Goal: Transaction & Acquisition: Purchase product/service

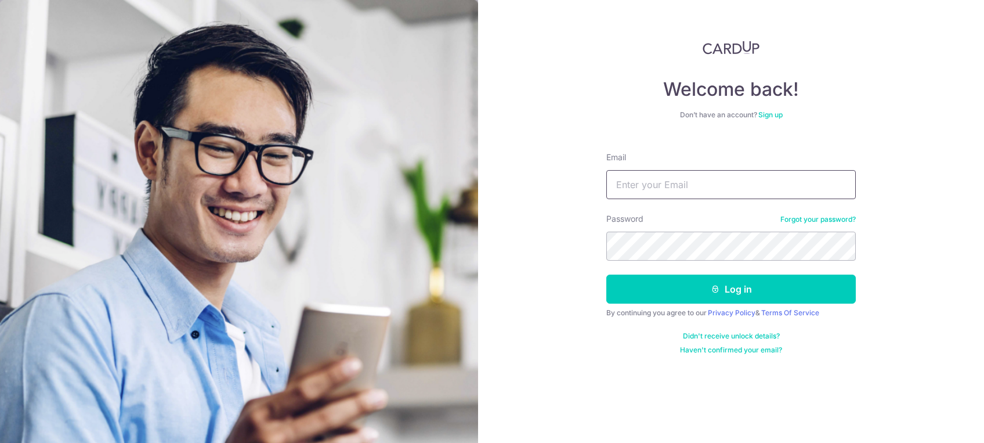
type input "[EMAIL_ADDRESS][DOMAIN_NAME]"
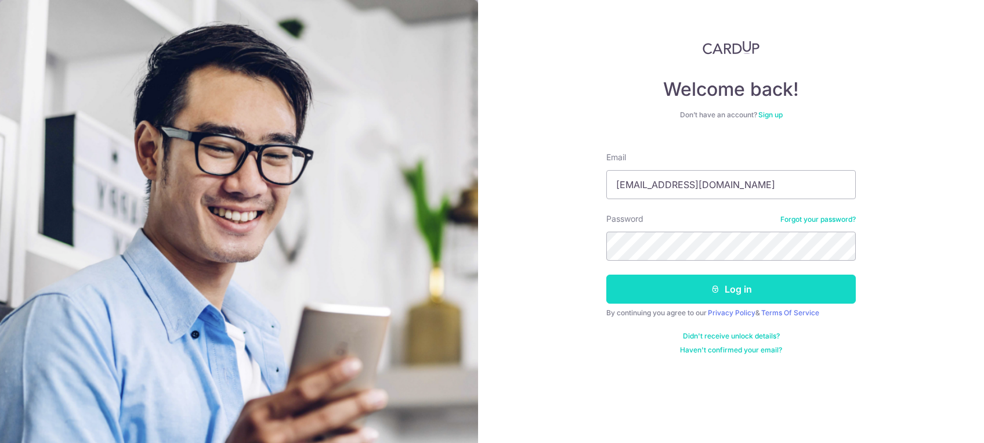
click at [716, 302] on button "Log in" at bounding box center [732, 289] width 250 height 29
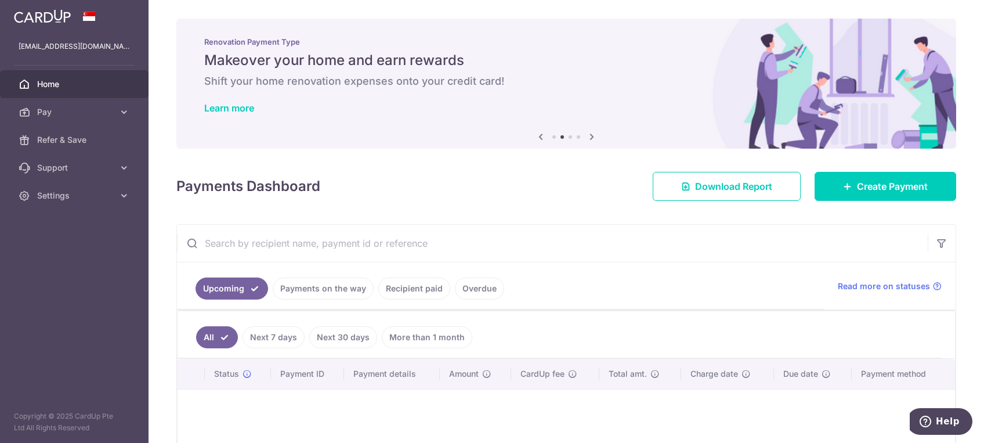
click at [569, 212] on div "× Pause Schedule Pause all future payments in this series Pause just this one p…" at bounding box center [567, 221] width 836 height 443
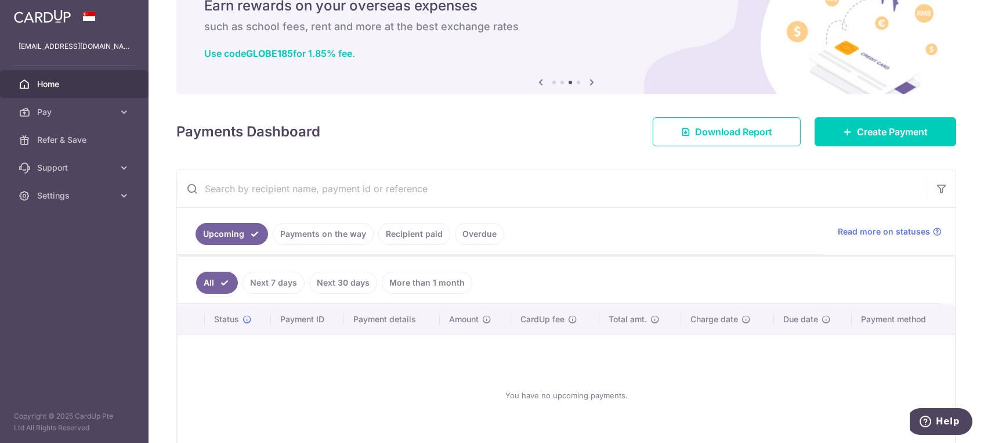
scroll to position [77, 0]
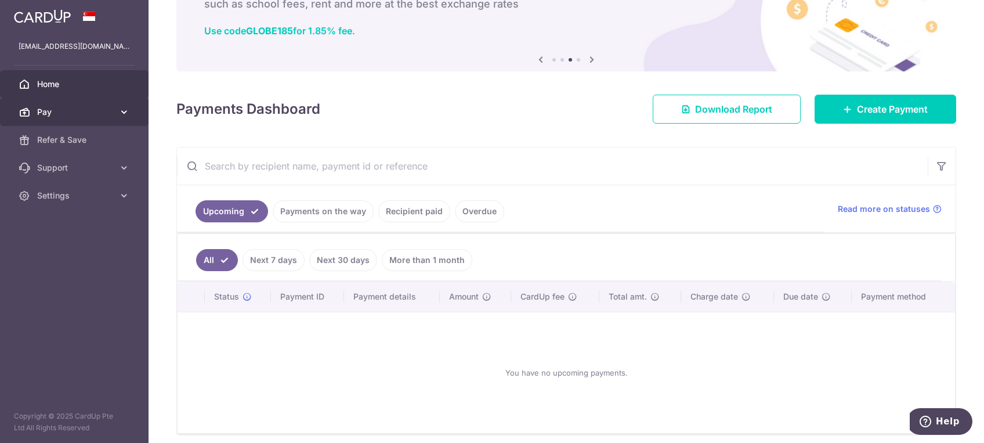
click at [96, 106] on span "Pay" at bounding box center [75, 112] width 77 height 12
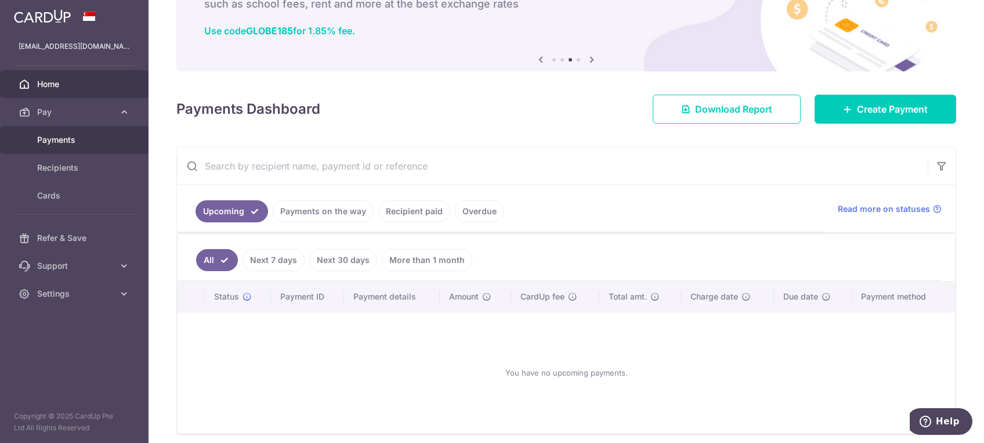
click at [63, 143] on span "Payments" at bounding box center [75, 140] width 77 height 12
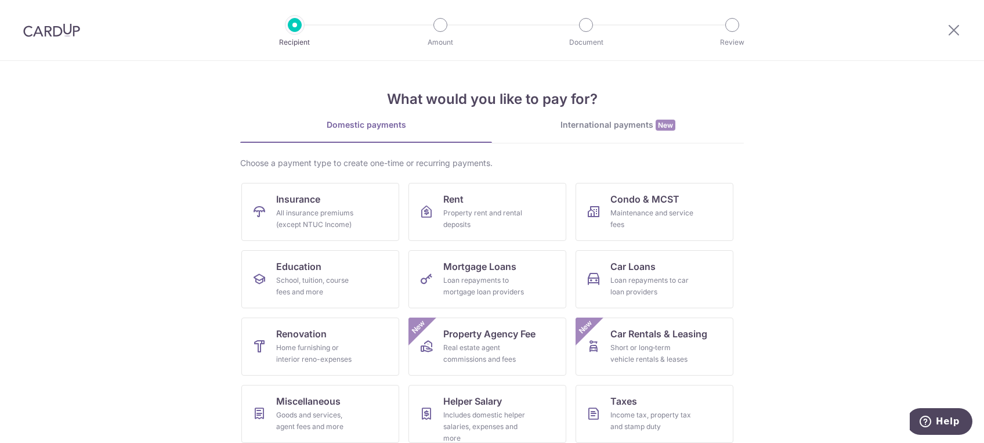
scroll to position [76, 0]
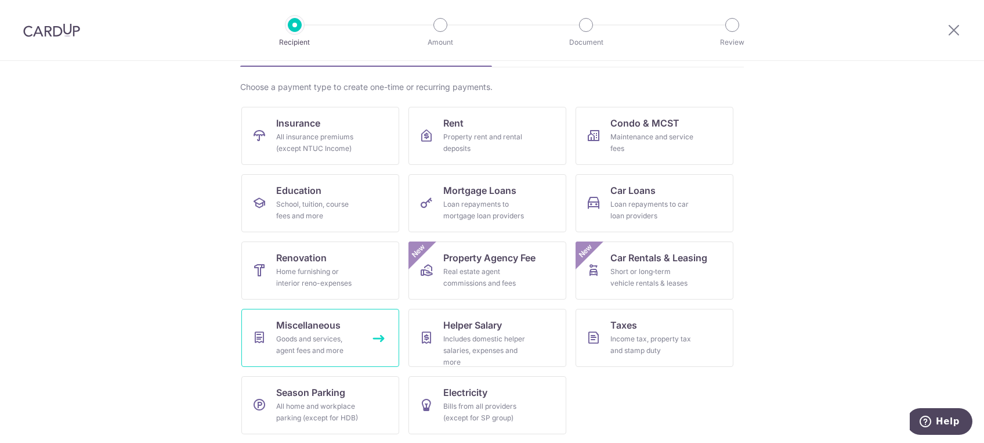
click at [311, 339] on div "Goods and services, agent fees and more" at bounding box center [318, 344] width 84 height 23
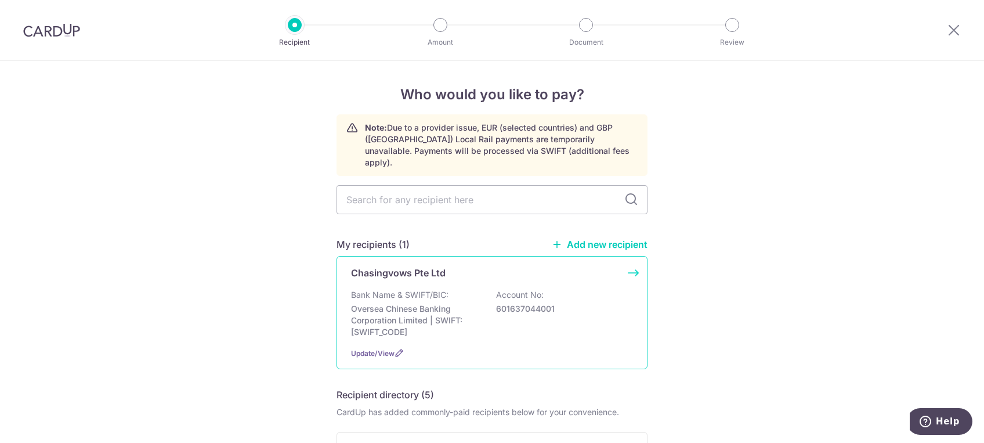
click at [409, 266] on p "Chasingvows Pte Ltd" at bounding box center [398, 273] width 95 height 14
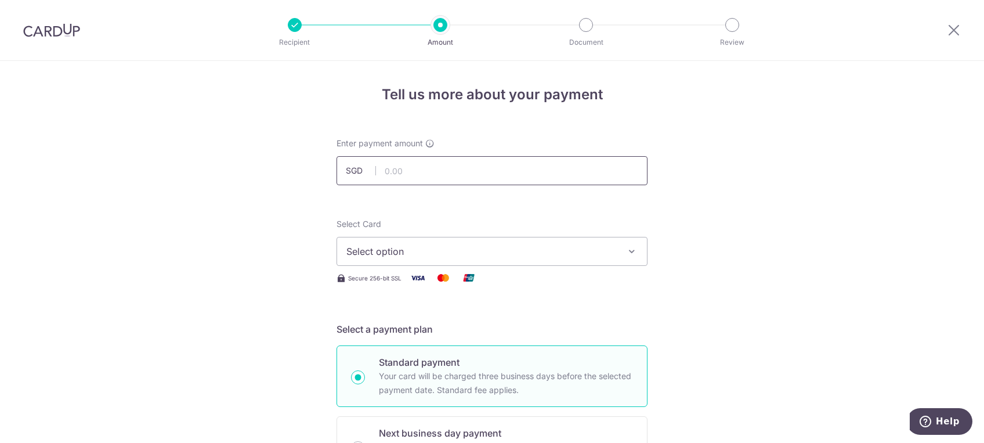
click at [442, 168] on input "text" at bounding box center [492, 170] width 311 height 29
click at [464, 158] on input "3,161.00" at bounding box center [492, 170] width 311 height 29
type input "3,161.08"
click at [562, 250] on span "Select option" at bounding box center [482, 251] width 270 height 14
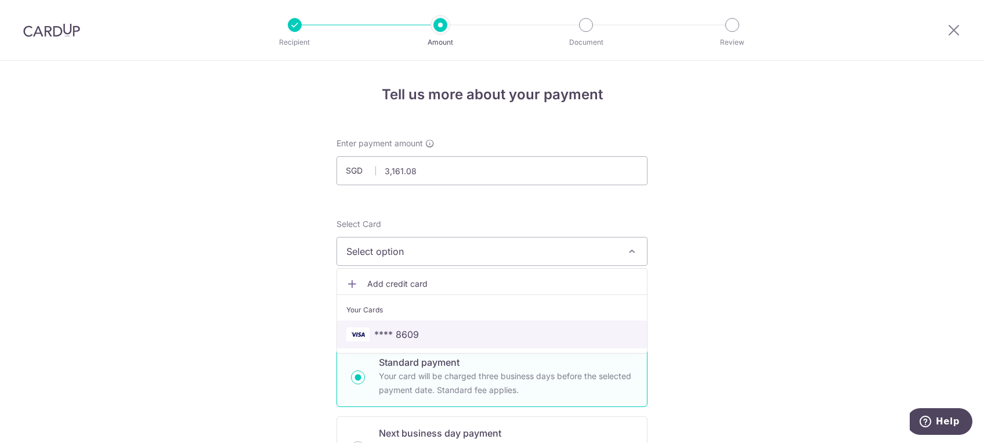
drag, startPoint x: 474, startPoint y: 334, endPoint x: 753, endPoint y: 330, distance: 279.2
click at [474, 334] on span "**** 8609" at bounding box center [492, 334] width 291 height 14
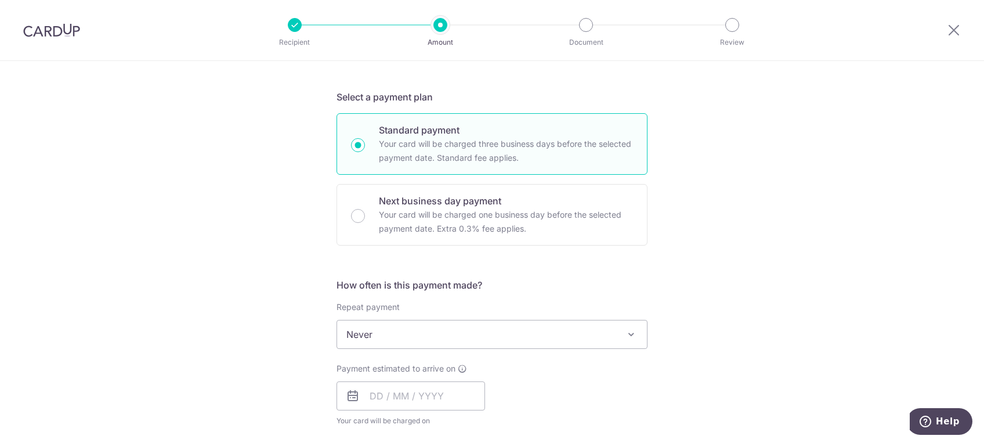
scroll to position [309, 0]
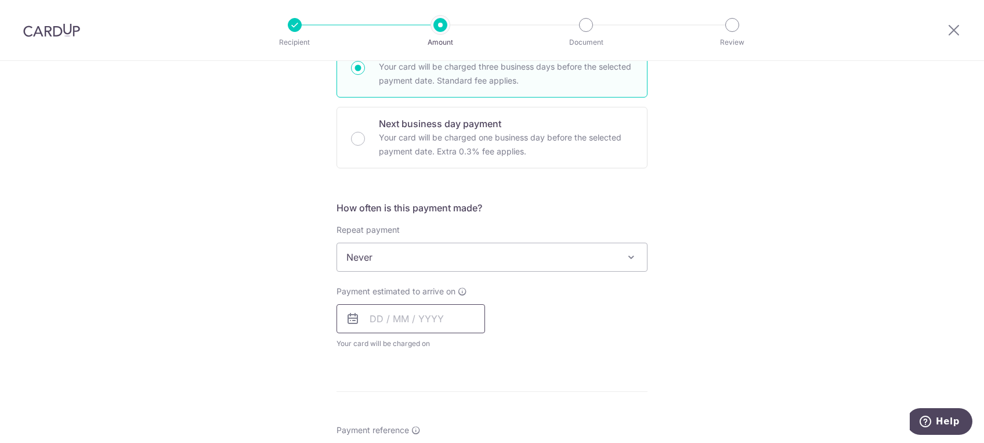
drag, startPoint x: 369, startPoint y: 320, endPoint x: 377, endPoint y: 319, distance: 7.6
click at [369, 320] on input "text" at bounding box center [411, 318] width 149 height 29
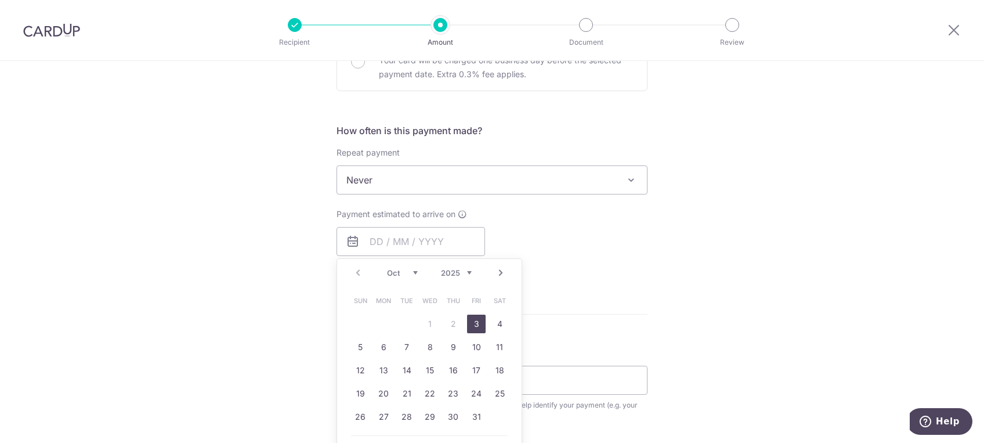
click at [477, 324] on link "3" at bounding box center [476, 324] width 19 height 19
type input "03/10/2025"
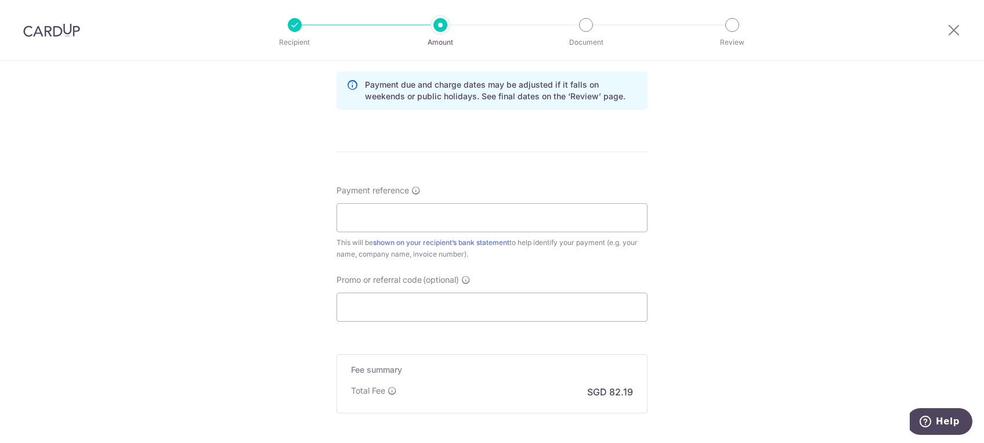
scroll to position [619, 0]
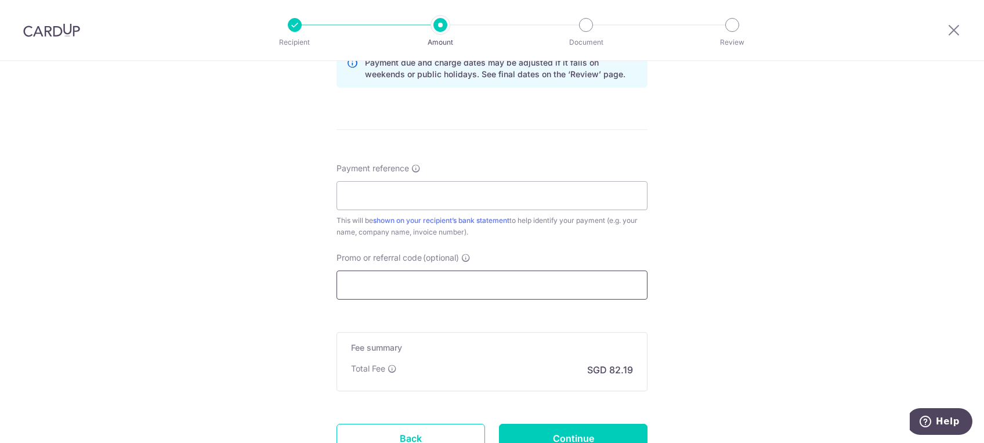
click at [507, 284] on input "Promo or referral code (optional)" at bounding box center [492, 284] width 311 height 29
paste input "3 Oct (Fri) at 9am to take the assessment"
type input "3 Oct (Fri) at 9am to take the assessment"
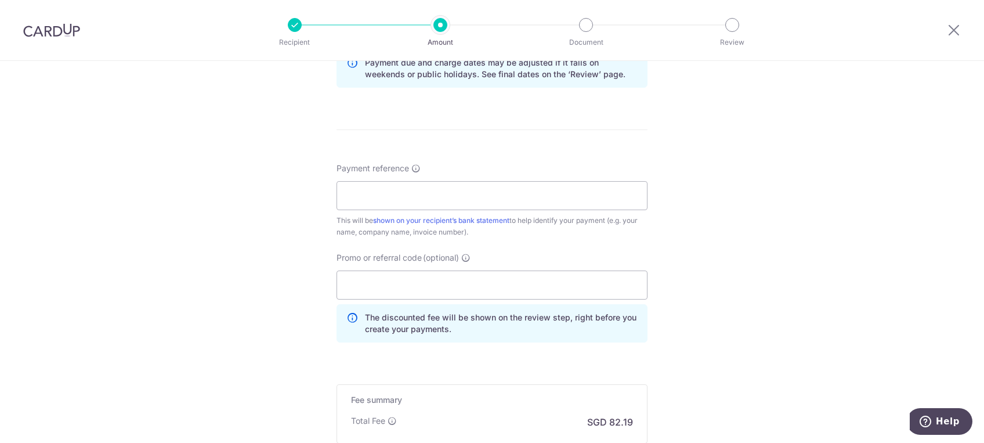
drag, startPoint x: 785, startPoint y: 279, endPoint x: 774, endPoint y: 246, distance: 34.9
click at [785, 277] on div "Tell us more about your payment Enter payment amount SGD 3,161.08 3161.08 Selec…" at bounding box center [492, 17] width 984 height 1150
click at [412, 193] on input "Payment reference" at bounding box center [492, 195] width 311 height 29
click at [291, 204] on div "Tell us more about your payment Enter payment amount SGD 3,161.08 3161.08 Selec…" at bounding box center [492, 17] width 984 height 1150
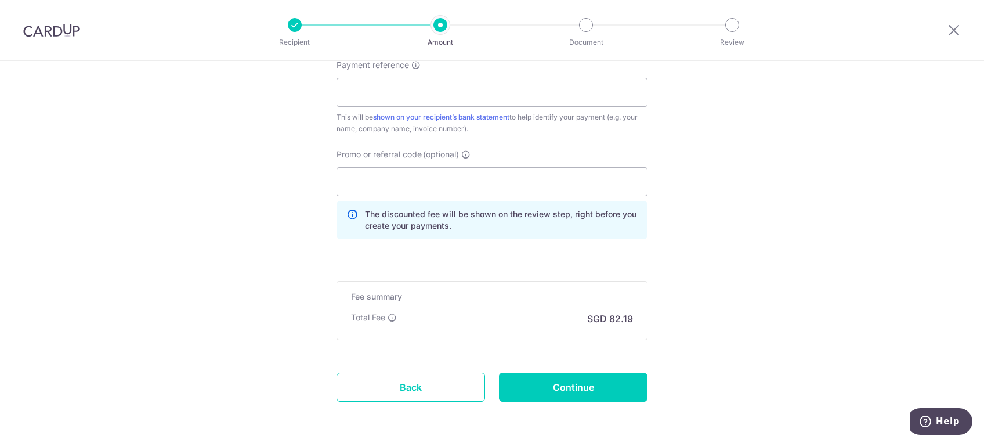
scroll to position [690, 0]
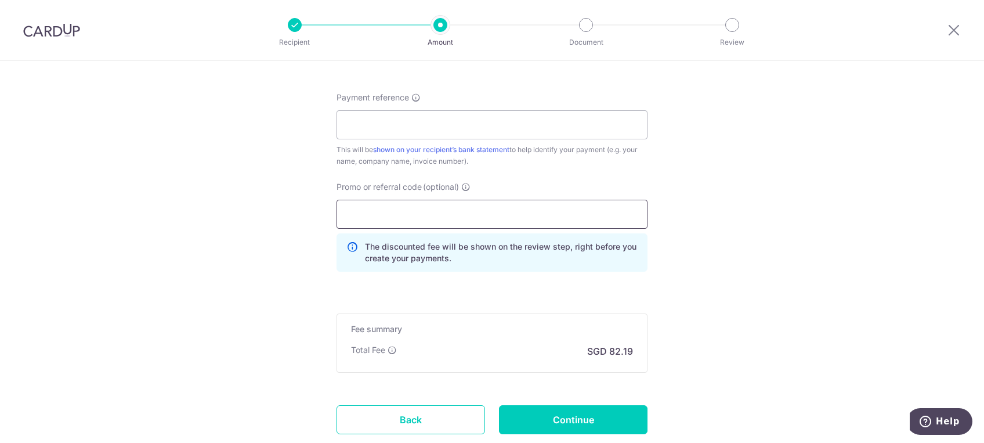
click at [385, 211] on input "Promo or referral code (optional)" at bounding box center [492, 214] width 311 height 29
paste input "3 Oct (Fri) at 9am to take the assessment"
type input "3 Oct (Fri) at 9am to take the assessment"
click at [405, 224] on input "Promo or referral code (optional)" at bounding box center [492, 214] width 311 height 29
paste input "OFF225"
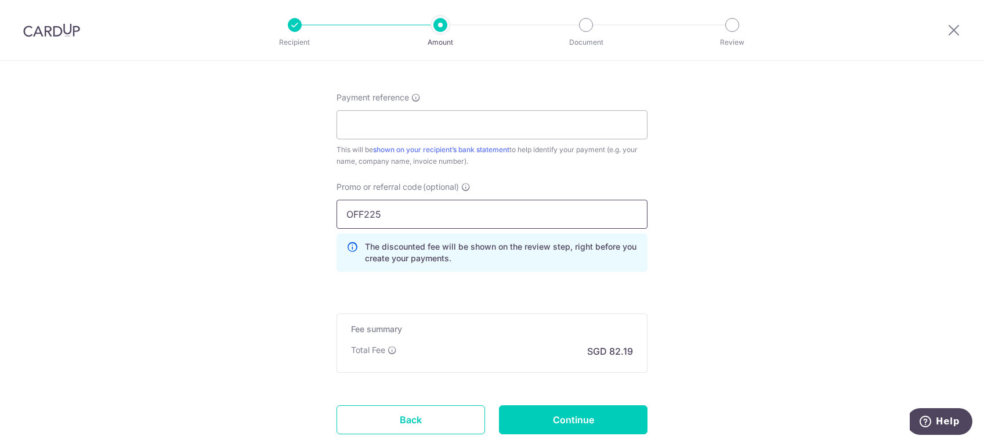
type input "OFF225"
click at [462, 186] on icon at bounding box center [465, 186] width 9 height 9
click at [462, 200] on input "OFF225" at bounding box center [492, 214] width 311 height 29
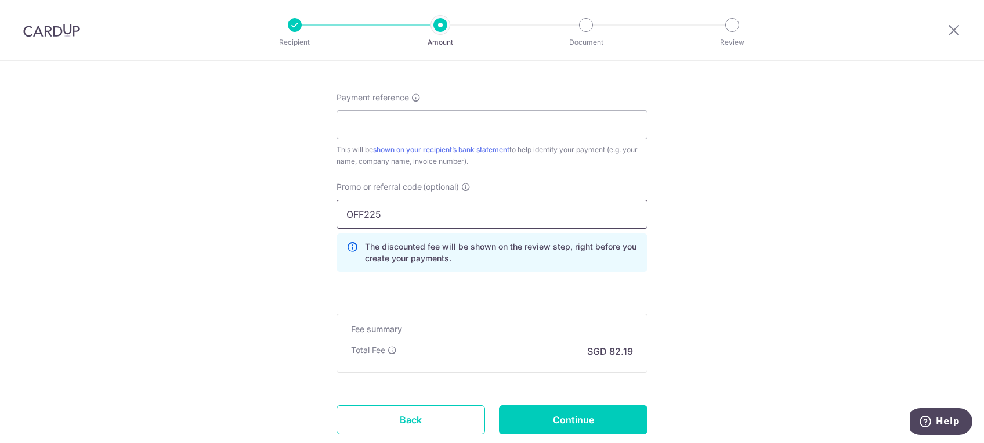
click at [546, 215] on input "OFF225" at bounding box center [492, 214] width 311 height 29
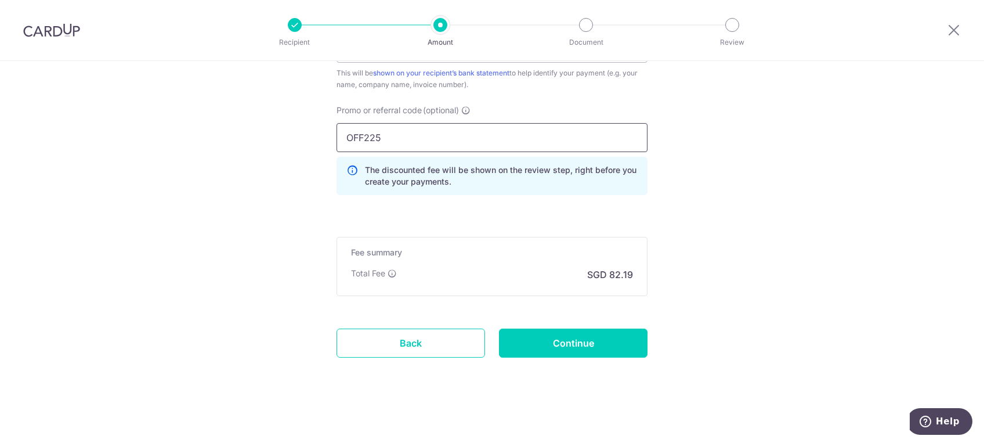
scroll to position [767, 0]
click at [580, 338] on input "Continue" at bounding box center [573, 342] width 149 height 29
type input "Create Schedule"
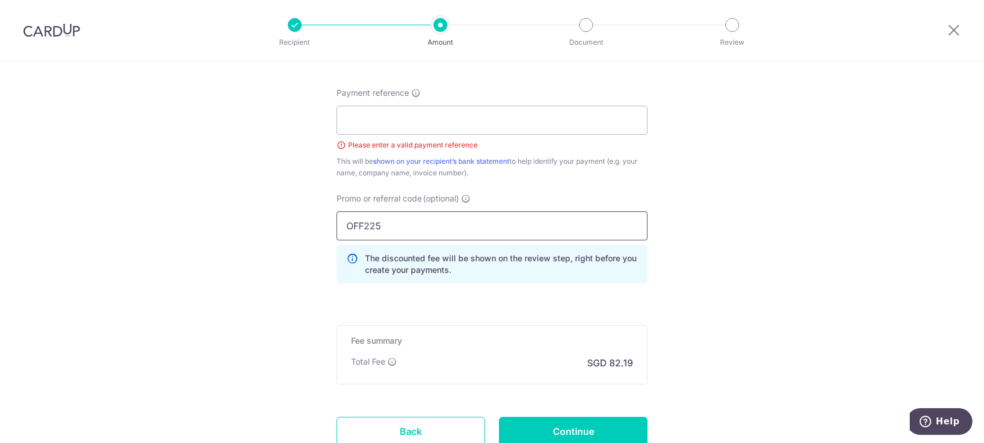
scroll to position [539, 0]
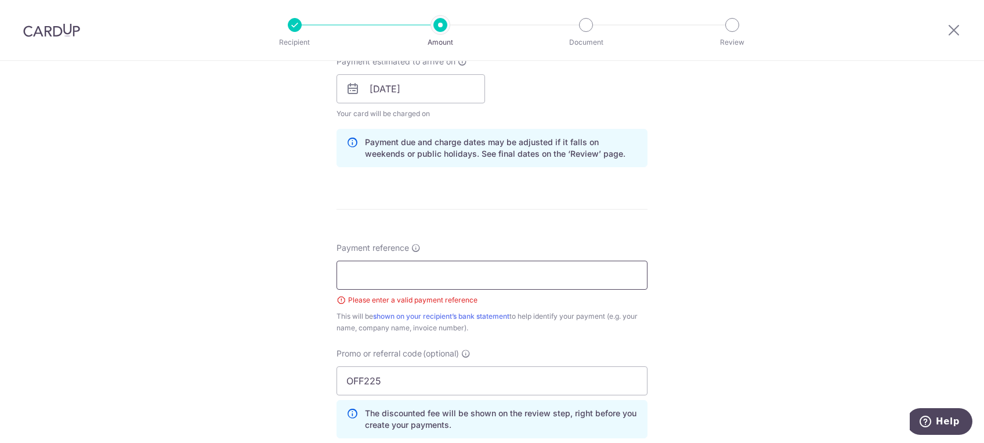
click at [447, 276] on input "Payment reference" at bounding box center [492, 275] width 311 height 29
type input "Chasingvows Pte Ltd"
click at [789, 337] on div "Tell us more about your payment Enter payment amount SGD 3,161.08 3161.08 Selec…" at bounding box center [492, 105] width 984 height 1166
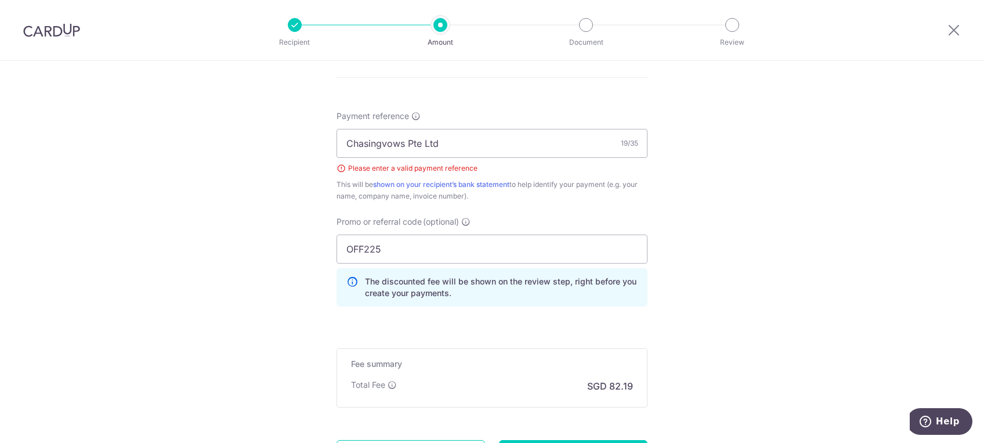
scroll to position [783, 0]
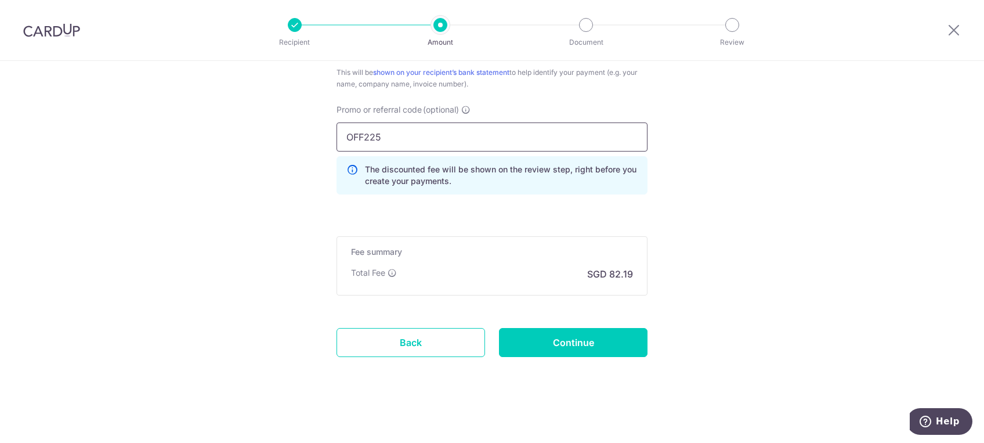
drag, startPoint x: 407, startPoint y: 135, endPoint x: 281, endPoint y: 137, distance: 125.4
click at [553, 344] on input "Continue" at bounding box center [573, 342] width 149 height 29
type input "Create Schedule"
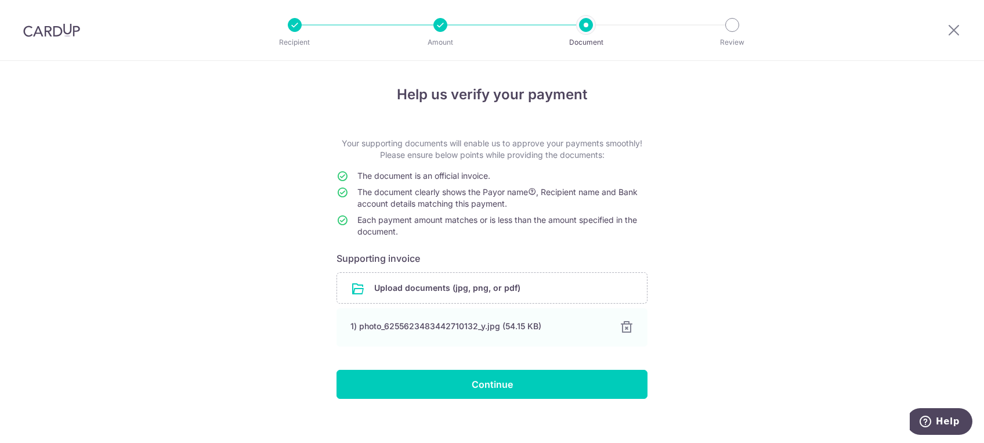
click at [790, 332] on div "Help us verify your payment Your supporting documents will enable us to approve…" at bounding box center [492, 257] width 984 height 392
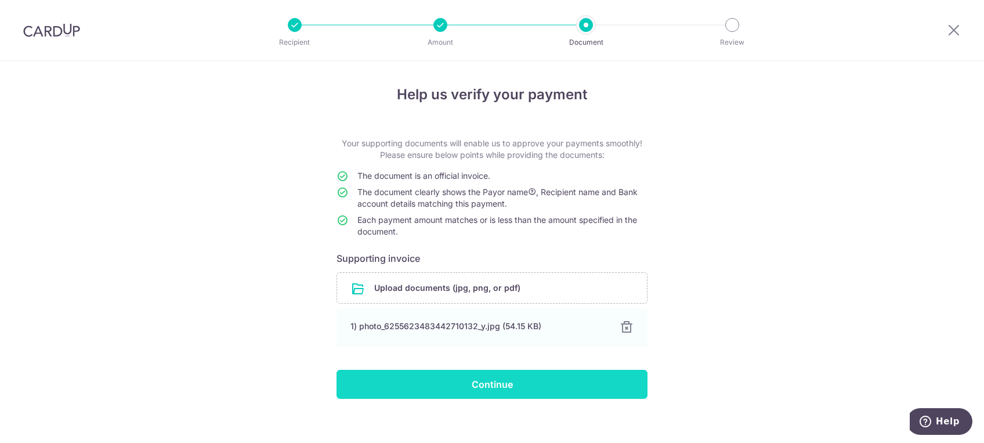
click at [507, 395] on input "Continue" at bounding box center [492, 384] width 311 height 29
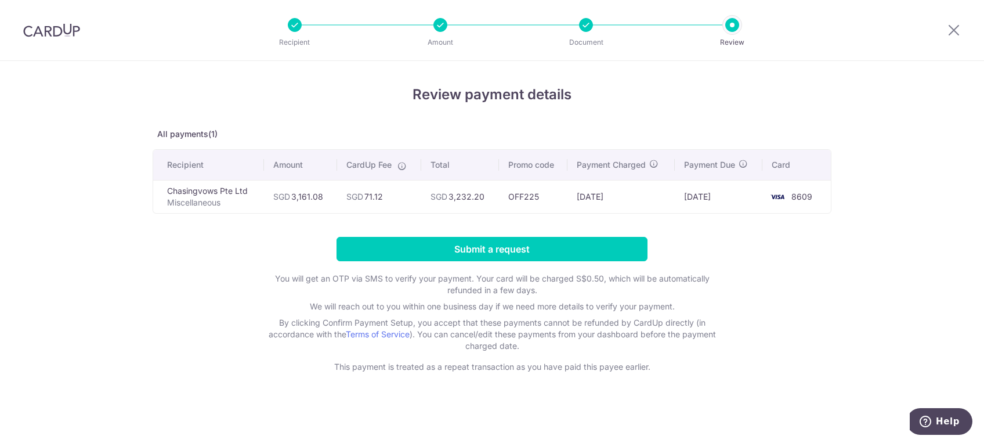
click at [218, 254] on form "Submit a request You will get an OTP via SMS to verify your payment. Your card …" at bounding box center [492, 305] width 679 height 136
click at [943, 27] on div at bounding box center [954, 30] width 60 height 60
drag, startPoint x: 950, startPoint y: 26, endPoint x: 562, endPoint y: 70, distance: 390.2
click at [950, 26] on icon at bounding box center [954, 30] width 14 height 15
